Goal: Task Accomplishment & Management: Manage account settings

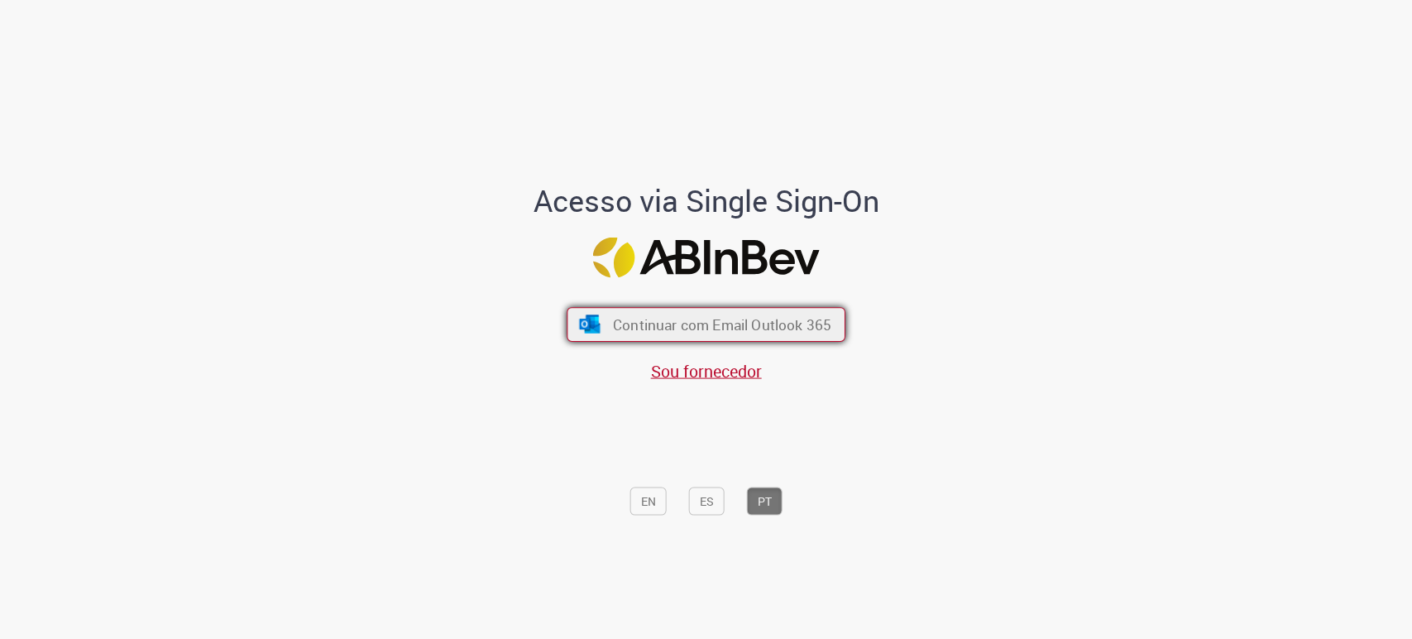
click at [668, 322] on span "Continuar com Email Outlook 365" at bounding box center [722, 324] width 218 height 19
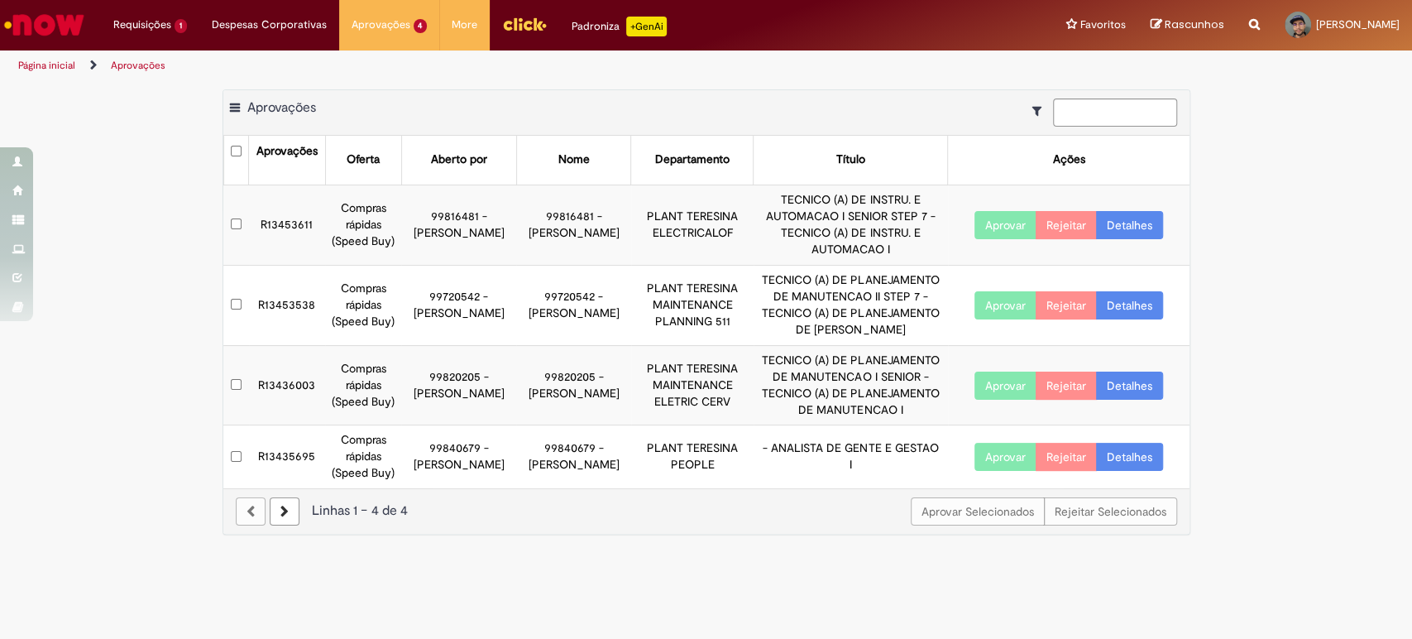
click at [1003, 219] on button "Aprovar" at bounding box center [1005, 225] width 62 height 28
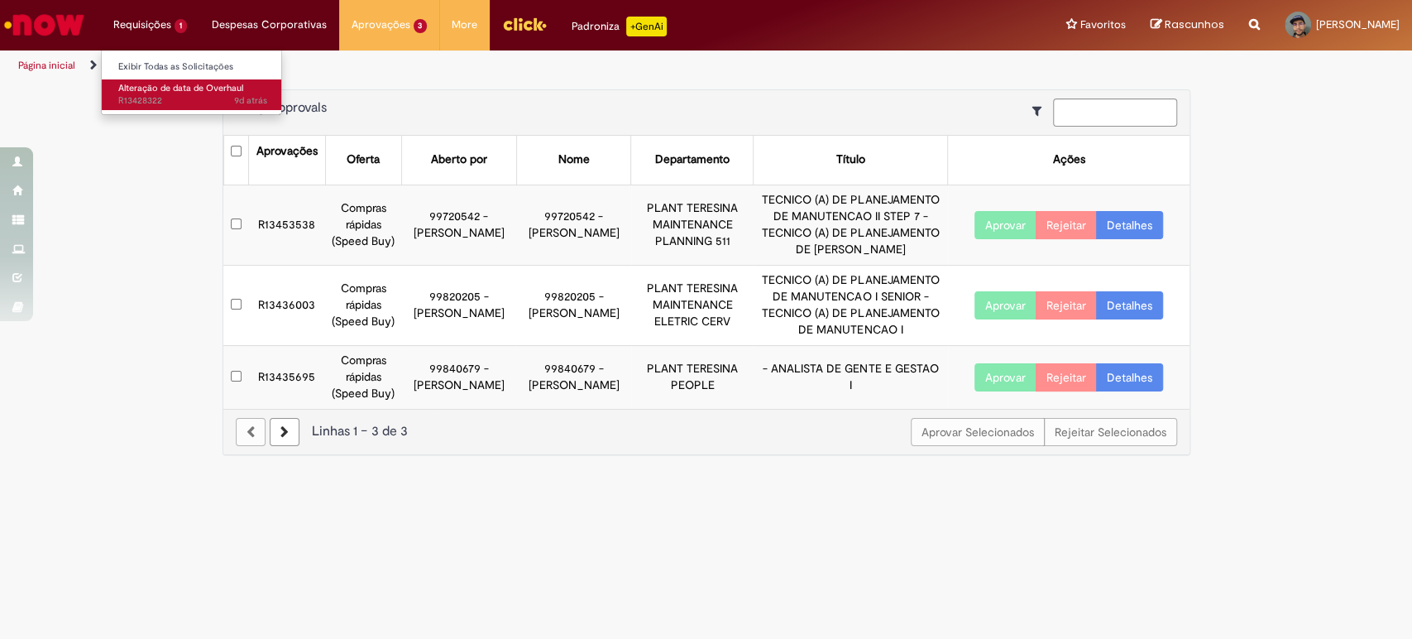
click at [154, 92] on span "Alteração de data de Overhaul" at bounding box center [180, 88] width 125 height 12
click at [137, 93] on span "Alteração de data de Overhaul" at bounding box center [180, 88] width 125 height 12
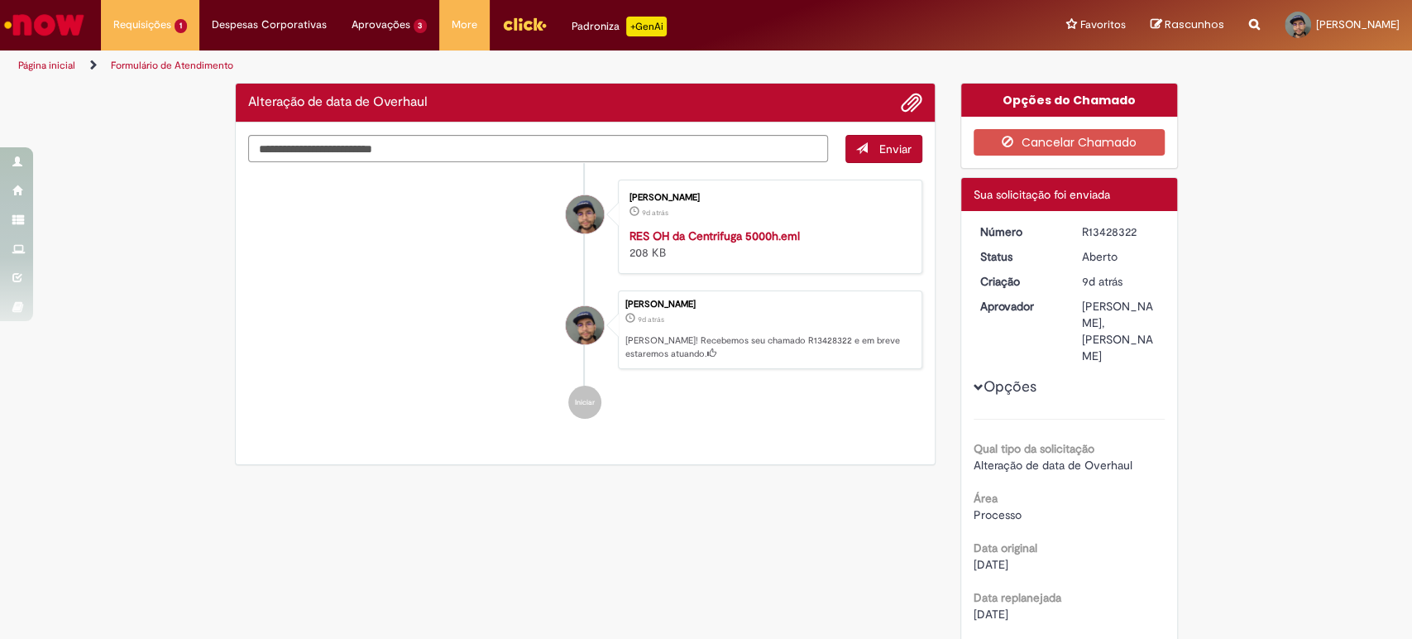
drag, startPoint x: 370, startPoint y: 279, endPoint x: 384, endPoint y: 250, distance: 32.2
click at [371, 279] on ul "Joao Victor Soares de Assuncao Santos 9d atrás 9 dias atrás RES OH da Centrifug…" at bounding box center [585, 299] width 675 height 273
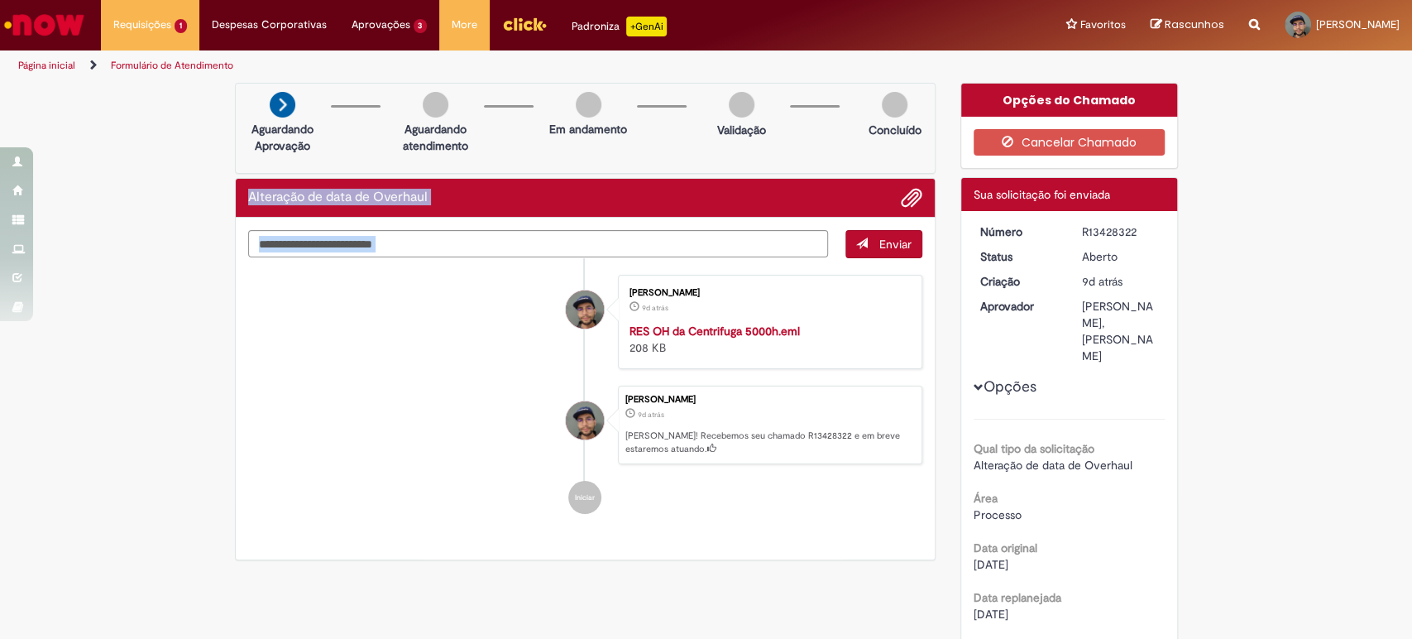
drag, startPoint x: 238, startPoint y: 101, endPoint x: 562, endPoint y: 300, distance: 380.6
click at [562, 300] on div "Alteração de data de Overhaul Enviar Joao Victor Soares de Assuncao Santos 9d a…" at bounding box center [585, 369] width 701 height 383
click at [409, 362] on li "Joao Victor Soares de Assuncao Santos 9d atrás 9 dias atrás RES OH da Centrifug…" at bounding box center [585, 322] width 675 height 94
drag, startPoint x: 1108, startPoint y: 295, endPoint x: 1111, endPoint y: 364, distance: 68.7
click at [1111, 364] on div "Opções Qual tipo da solicitação Alteração de data de Overhaul Área Processo Dat…" at bounding box center [1069, 596] width 191 height 746
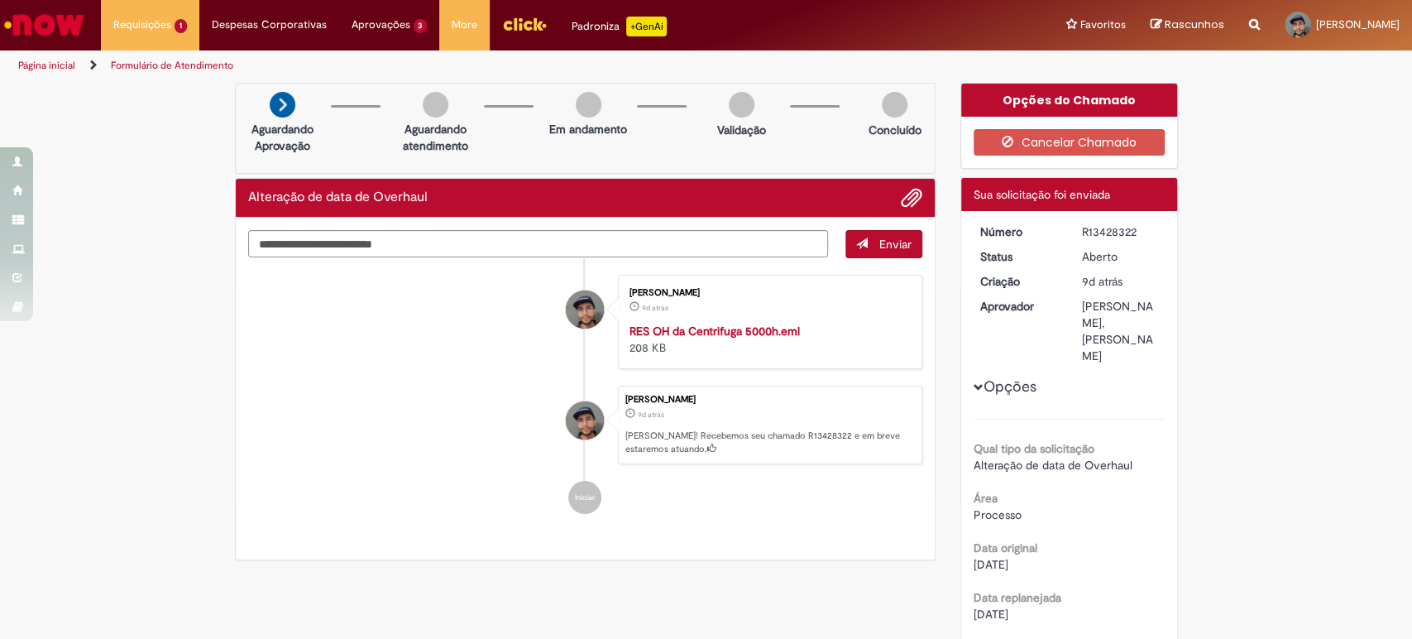
drag, startPoint x: 1082, startPoint y: 342, endPoint x: 985, endPoint y: 319, distance: 99.3
click at [1082, 340] on div "Gabriela Maria Correa, Jedaias Paulo Da Silva" at bounding box center [1120, 331] width 77 height 66
drag, startPoint x: 742, startPoint y: 481, endPoint x: 836, endPoint y: 448, distance: 99.7
click at [744, 481] on li "Iniciar" at bounding box center [585, 497] width 675 height 33
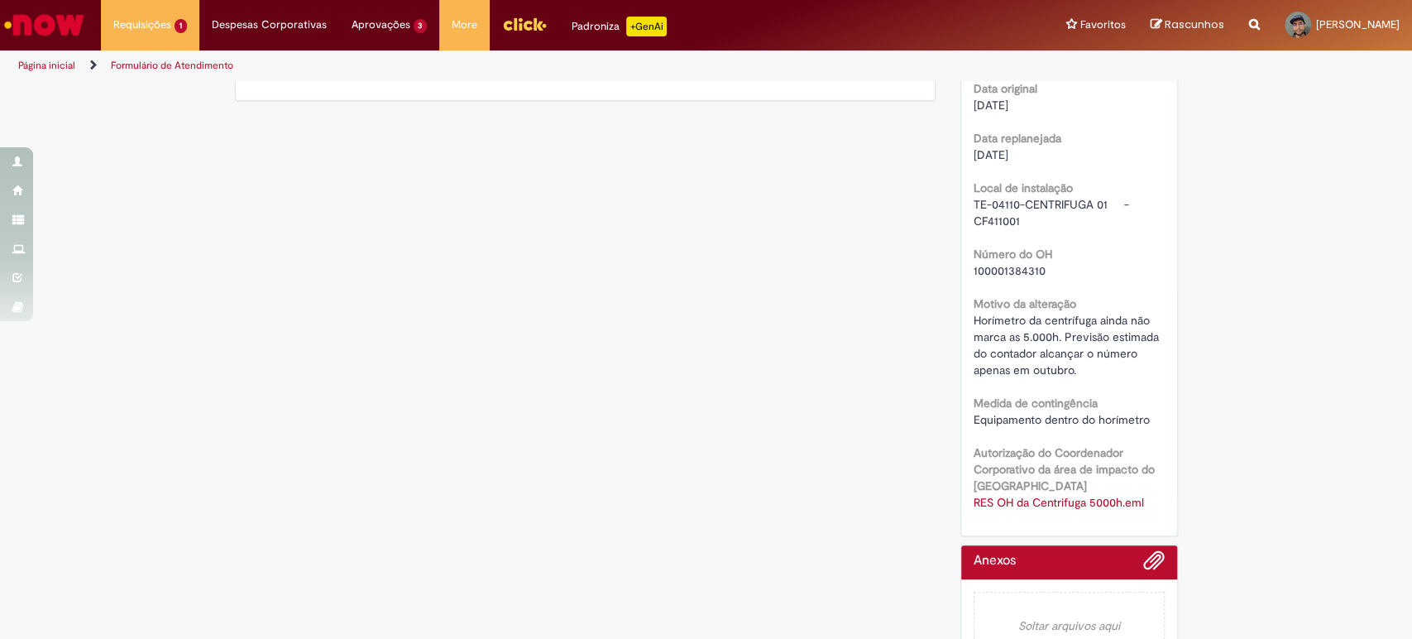
scroll to position [500, 0]
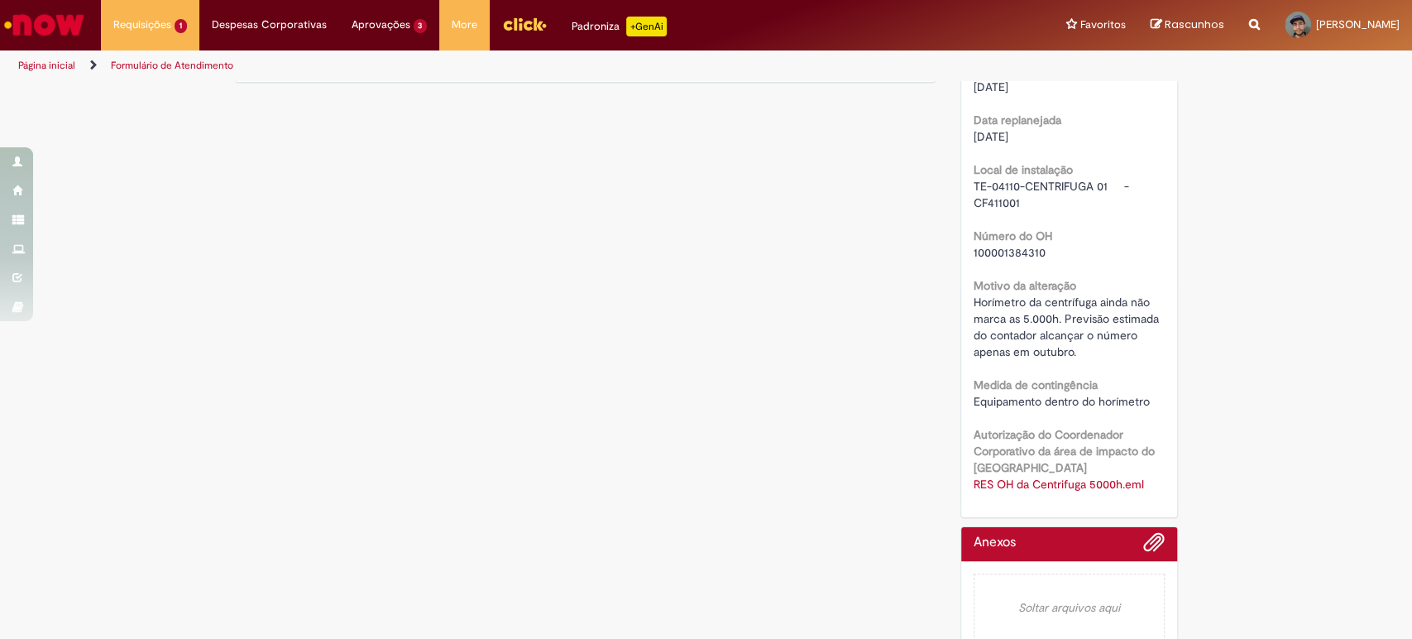
click at [1059, 319] on span "Horímetro da centrífuga ainda não marca as 5.000h. Previsão estimada do contado…" at bounding box center [1068, 326] width 189 height 65
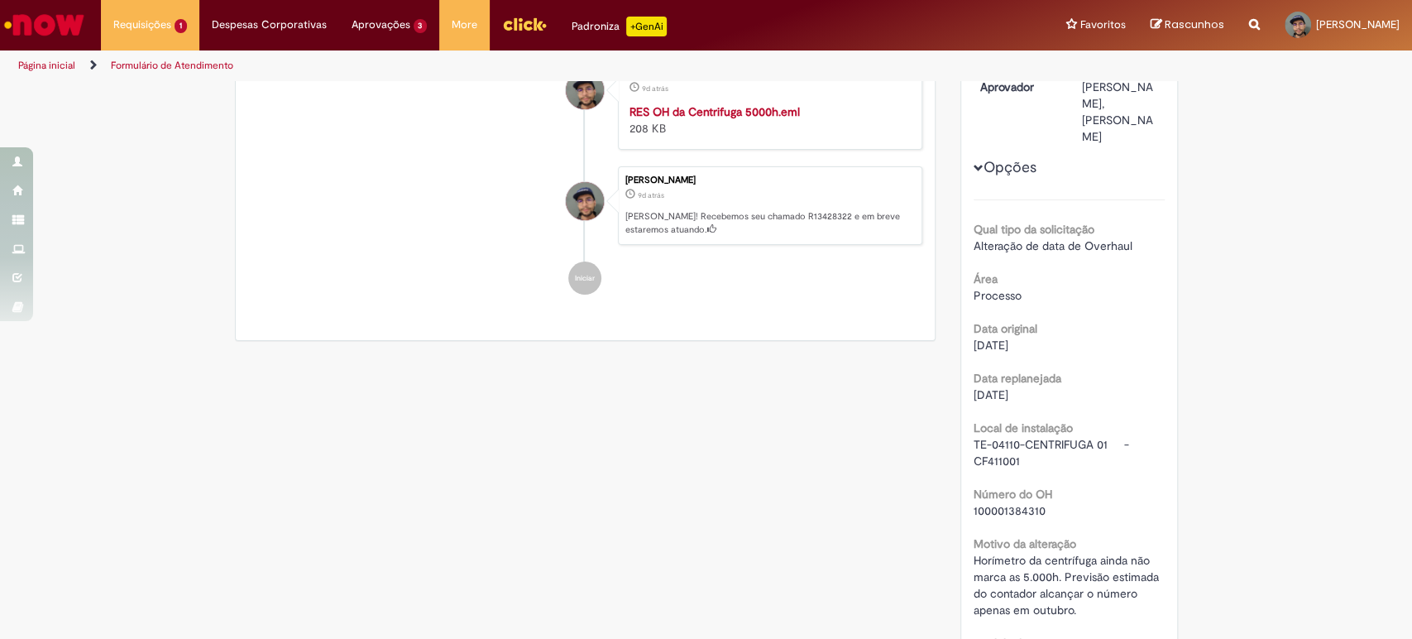
scroll to position [0, 0]
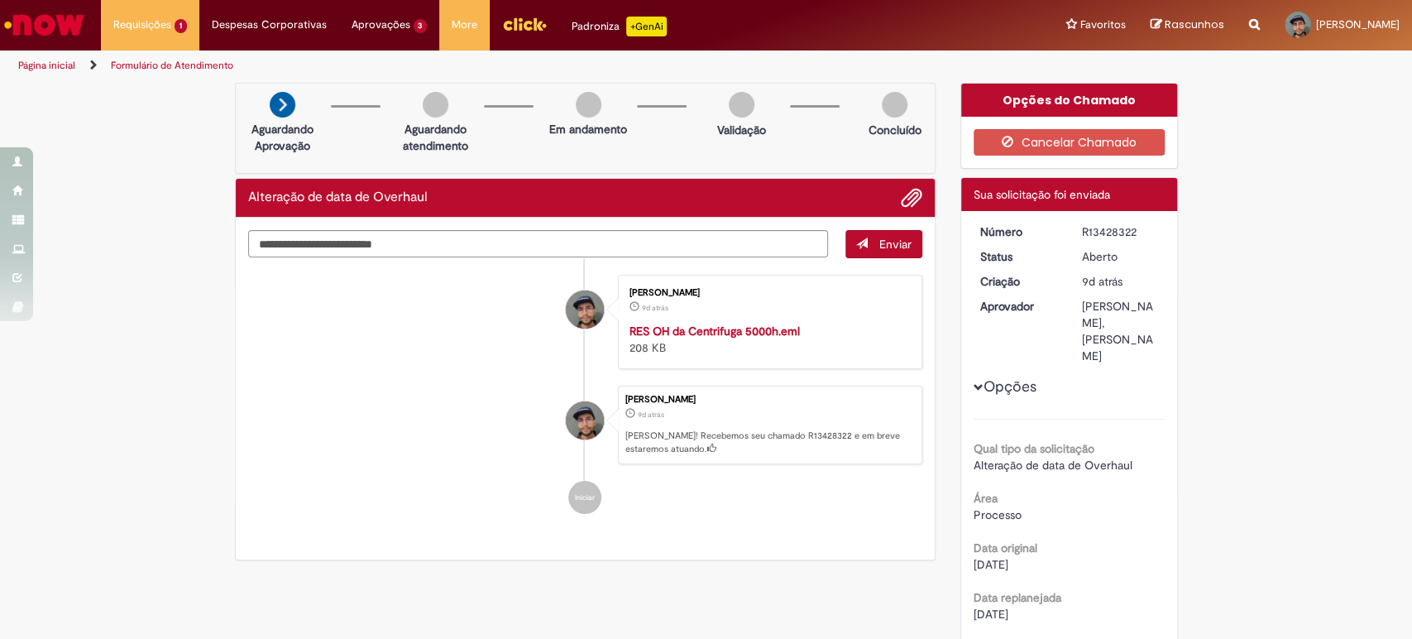
click at [26, 27] on img "Ir para a Homepage" at bounding box center [44, 24] width 85 height 33
